Goal: Task Accomplishment & Management: Manage account settings

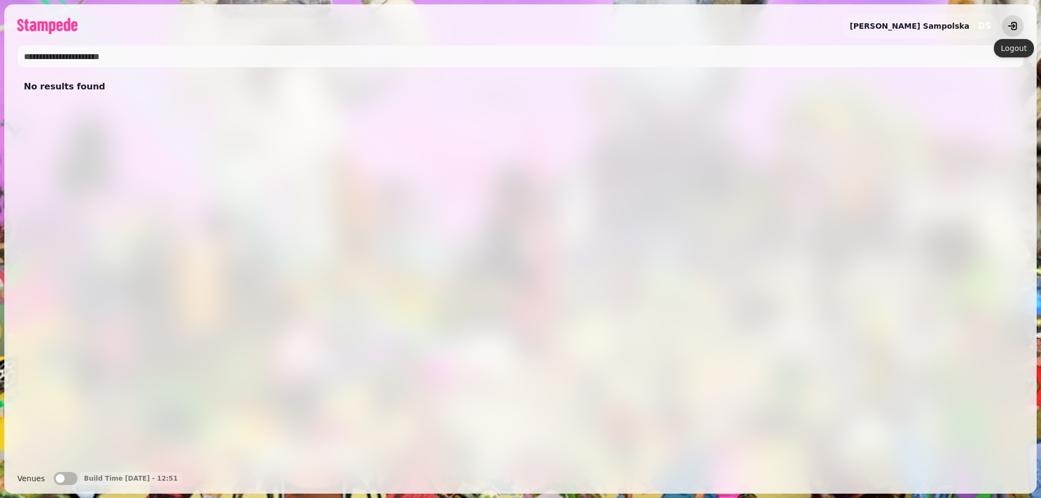
click at [1011, 23] on icon "logout" at bounding box center [1012, 26] width 11 height 11
type input "*"
type input "*********"
click at [1015, 51] on button "clear" at bounding box center [1012, 56] width 18 height 18
click at [971, 28] on div "Dorota Sampolska DS" at bounding box center [939, 26] width 115 height 26
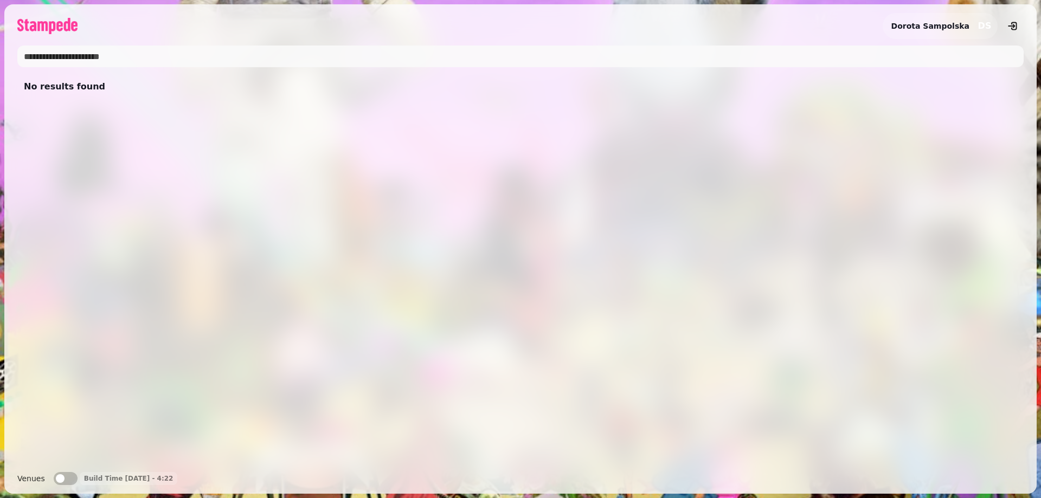
click at [978, 24] on span "DS" at bounding box center [985, 26] width 22 height 22
click at [918, 23] on h2 "Dorota Sampolska" at bounding box center [930, 26] width 78 height 11
click at [1009, 23] on icon "logout" at bounding box center [1012, 26] width 11 height 11
click at [1021, 28] on button "logout" at bounding box center [1013, 26] width 22 height 22
